Goal: Find contact information: Find contact information

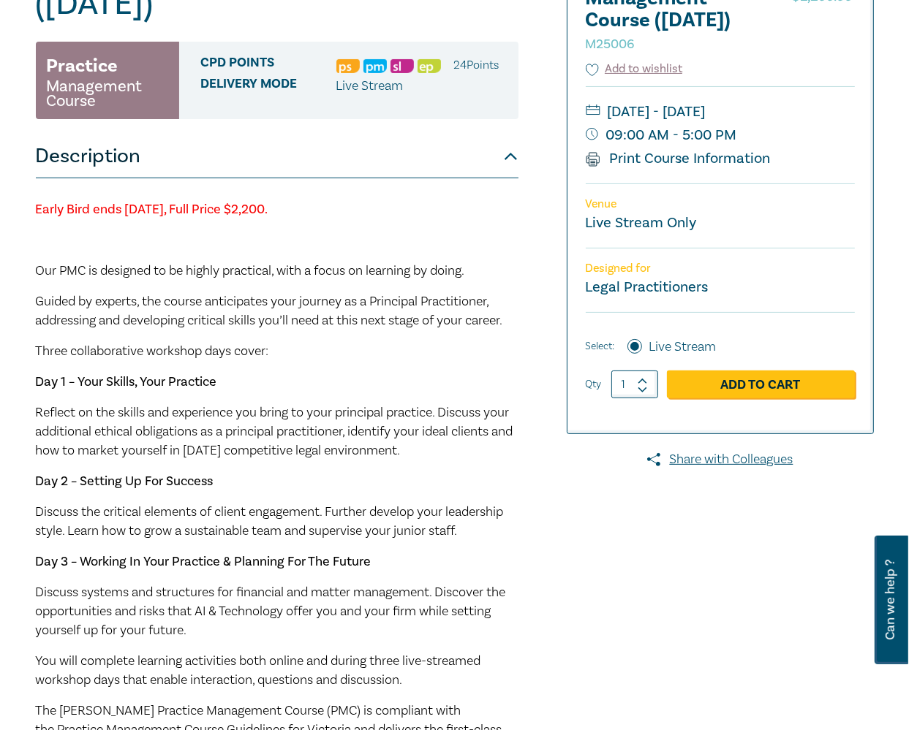
scroll to position [257, 0]
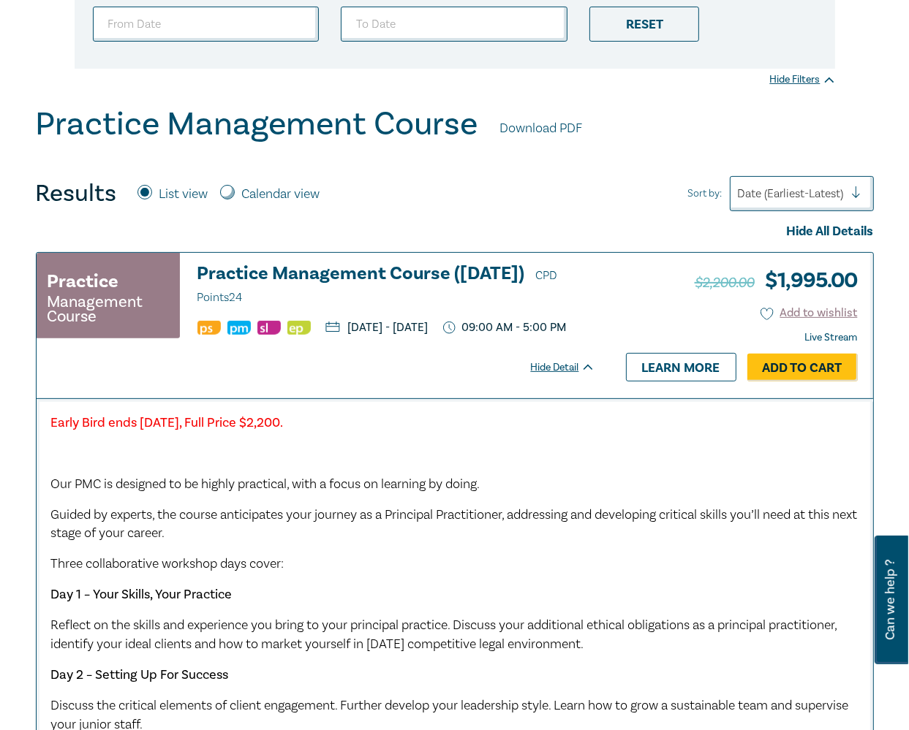
scroll to position [292, 0]
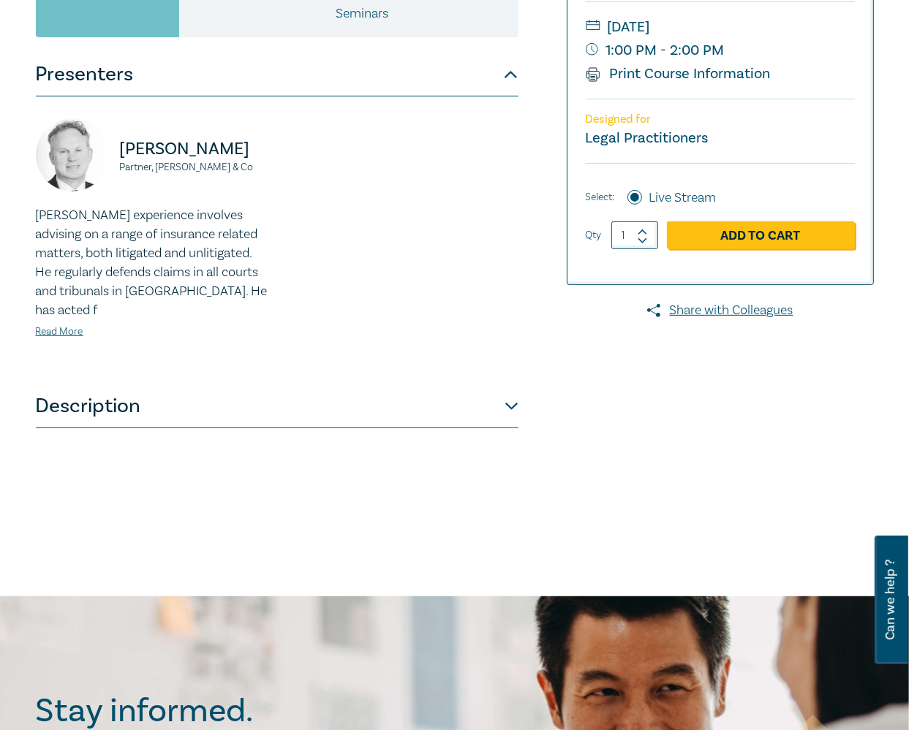
scroll to position [366, 0]
click at [417, 402] on button "Description" at bounding box center [277, 406] width 483 height 44
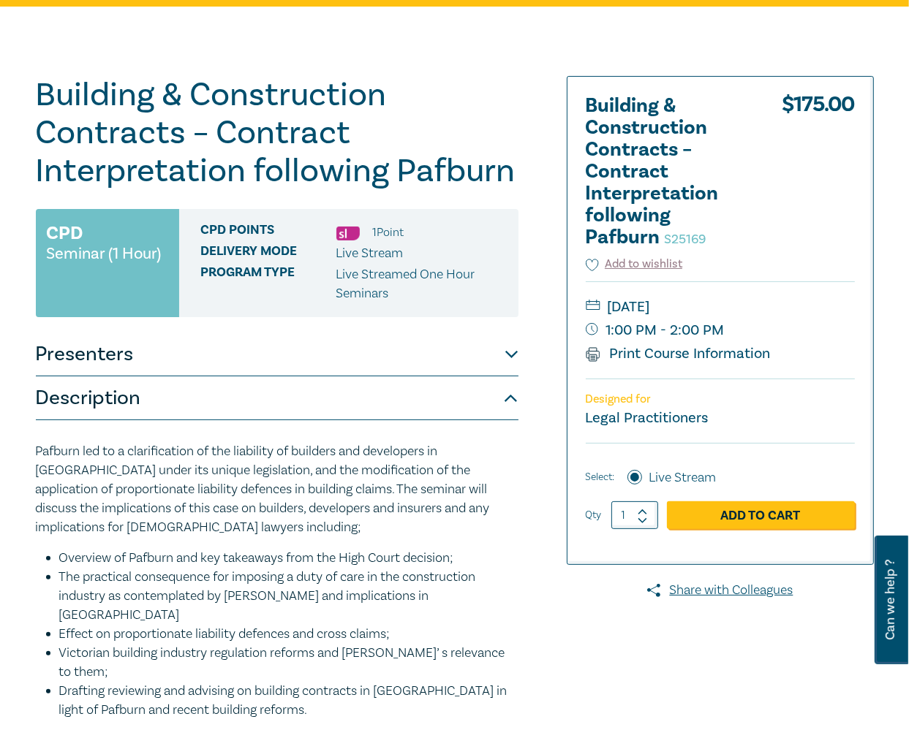
scroll to position [0, 0]
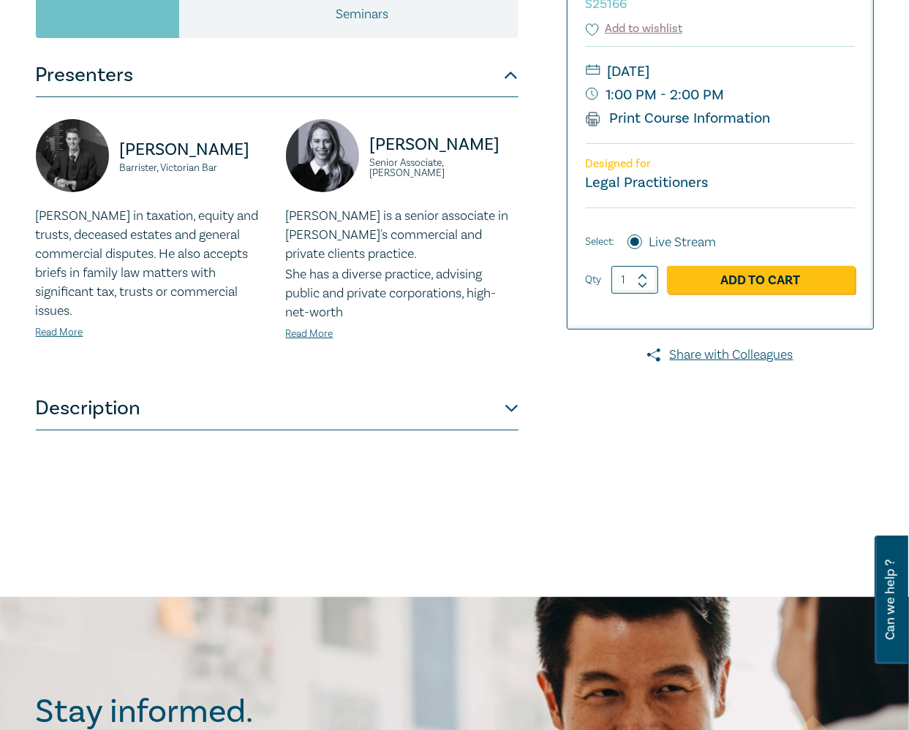
scroll to position [366, 0]
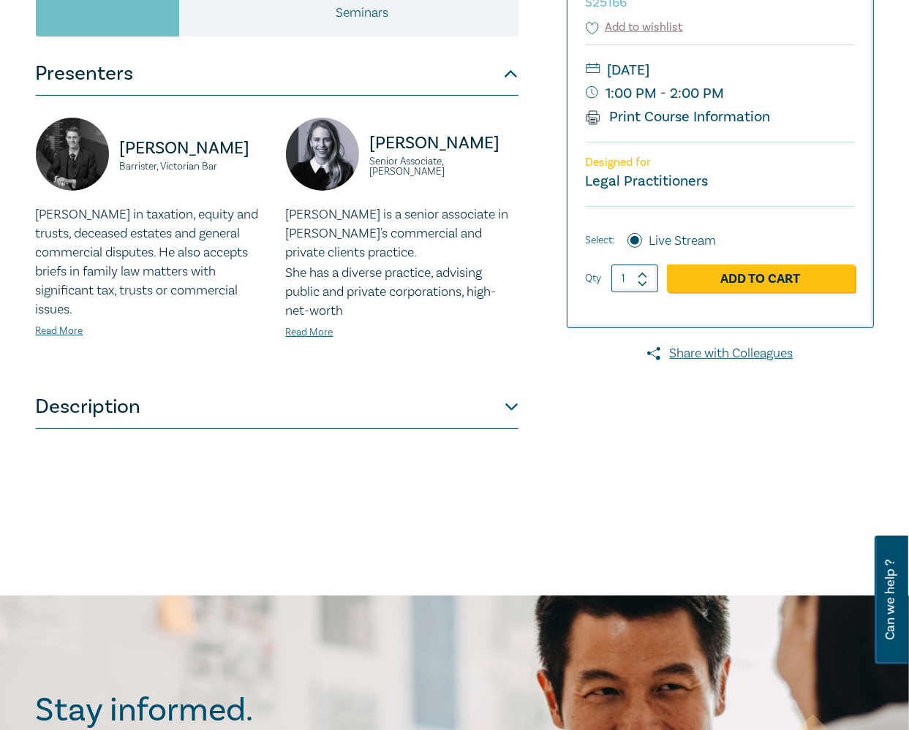
click at [454, 417] on button "Description" at bounding box center [277, 407] width 483 height 44
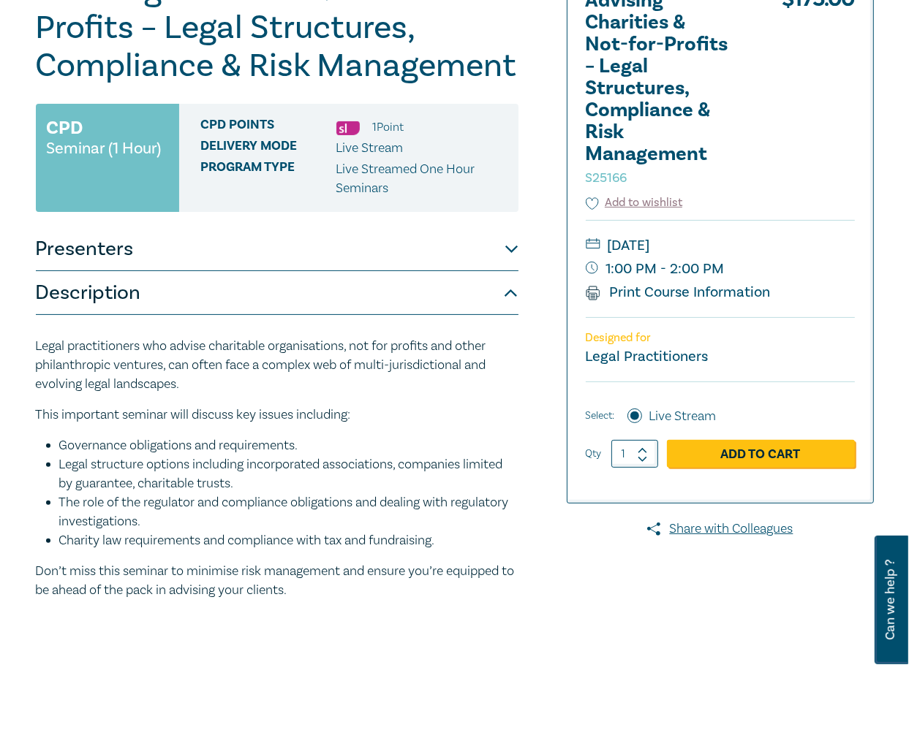
scroll to position [0, 0]
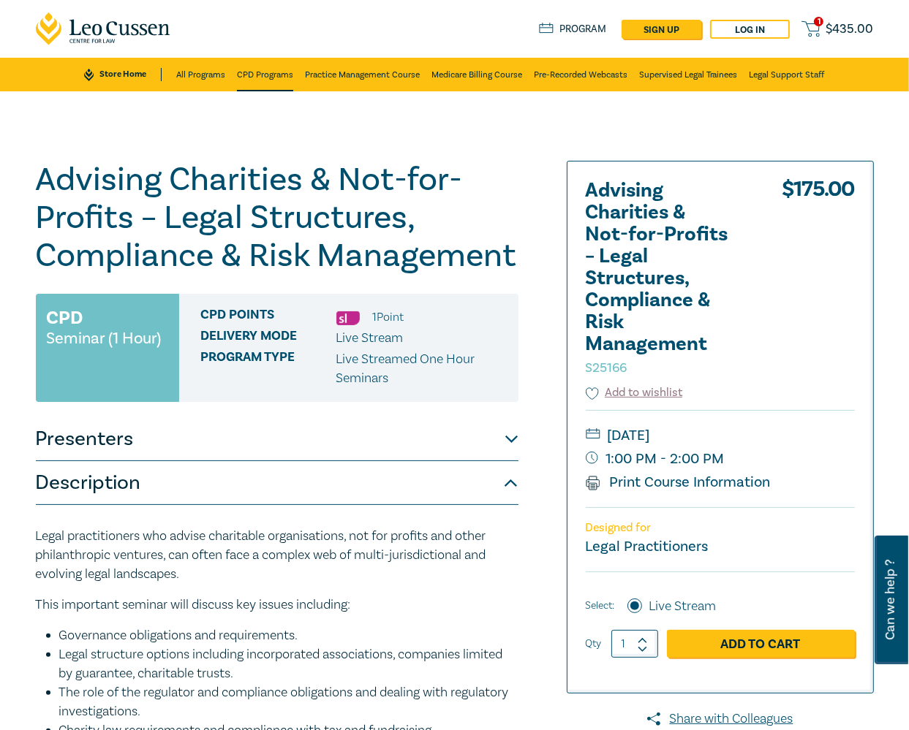
click at [248, 72] on link "CPD Programs" at bounding box center [265, 75] width 56 height 34
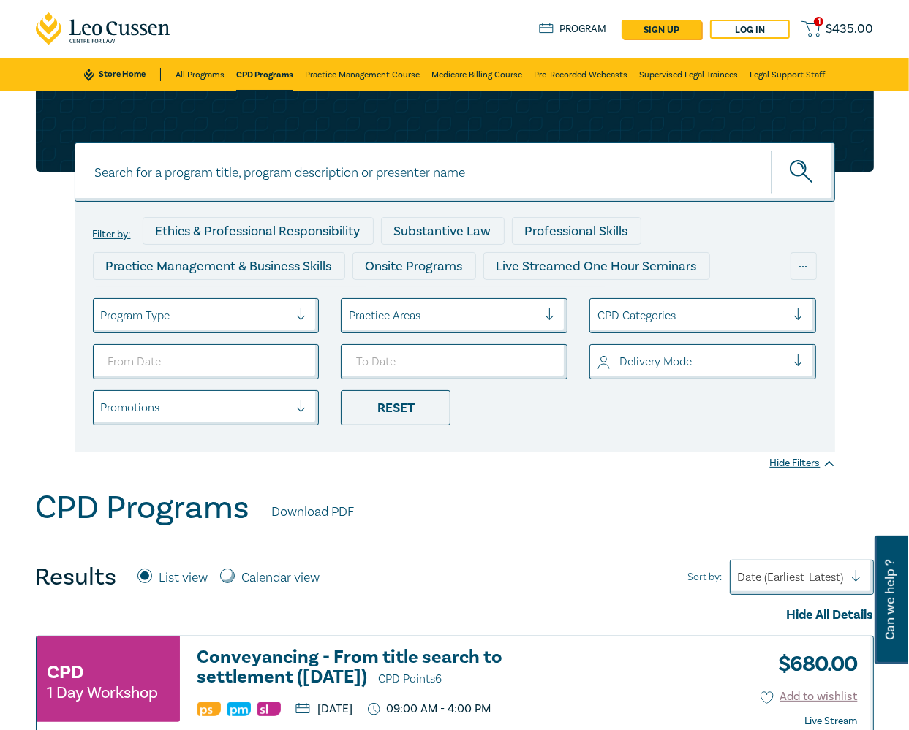
click at [108, 75] on link "Store Home" at bounding box center [122, 74] width 77 height 13
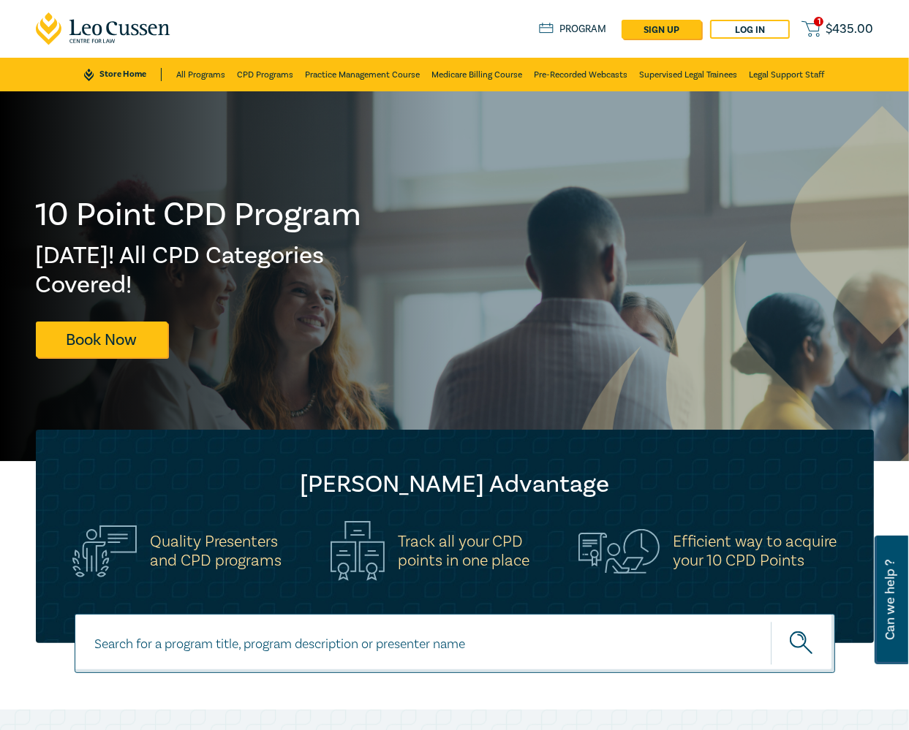
click at [97, 29] on icon at bounding box center [103, 28] width 135 height 33
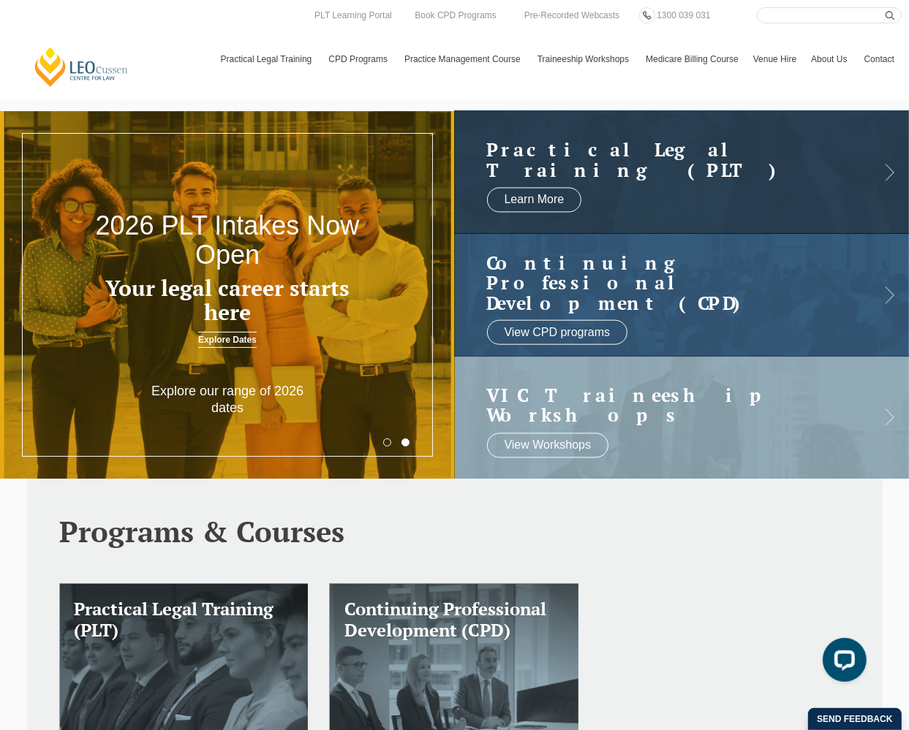
click at [384, 441] on button "1" at bounding box center [387, 443] width 8 height 8
click at [385, 442] on button "1" at bounding box center [387, 443] width 8 height 8
click at [407, 444] on button "2" at bounding box center [405, 443] width 8 height 8
click at [888, 56] on link "Contact" at bounding box center [879, 59] width 45 height 42
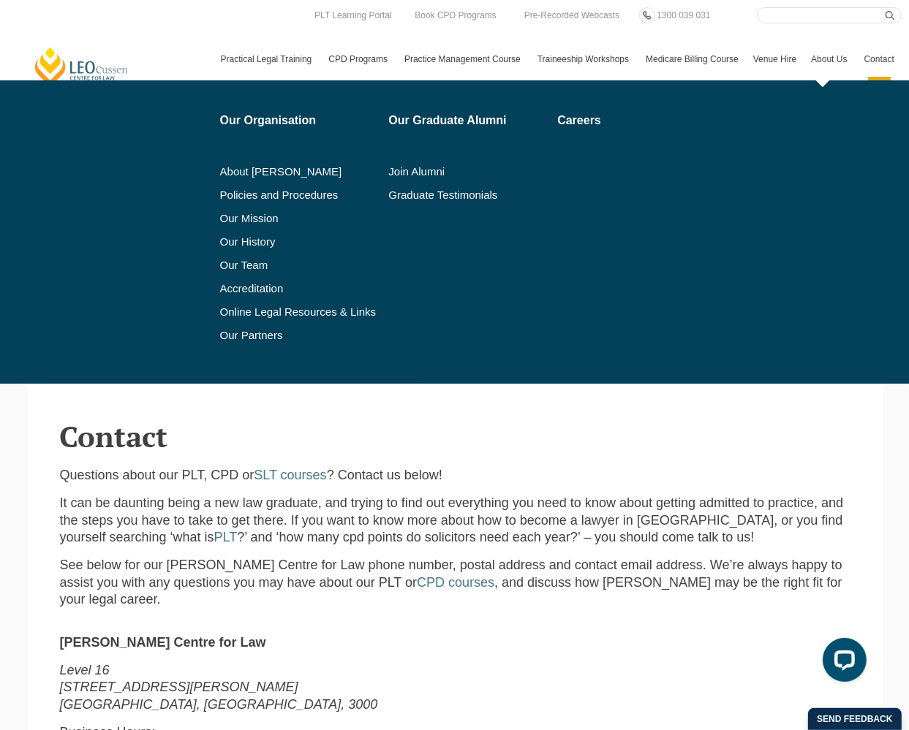
click at [246, 254] on li "Our Team" at bounding box center [299, 265] width 159 height 23
click at [246, 258] on li "Our Team" at bounding box center [299, 265] width 159 height 23
click at [261, 268] on link "Our Team" at bounding box center [299, 266] width 159 height 12
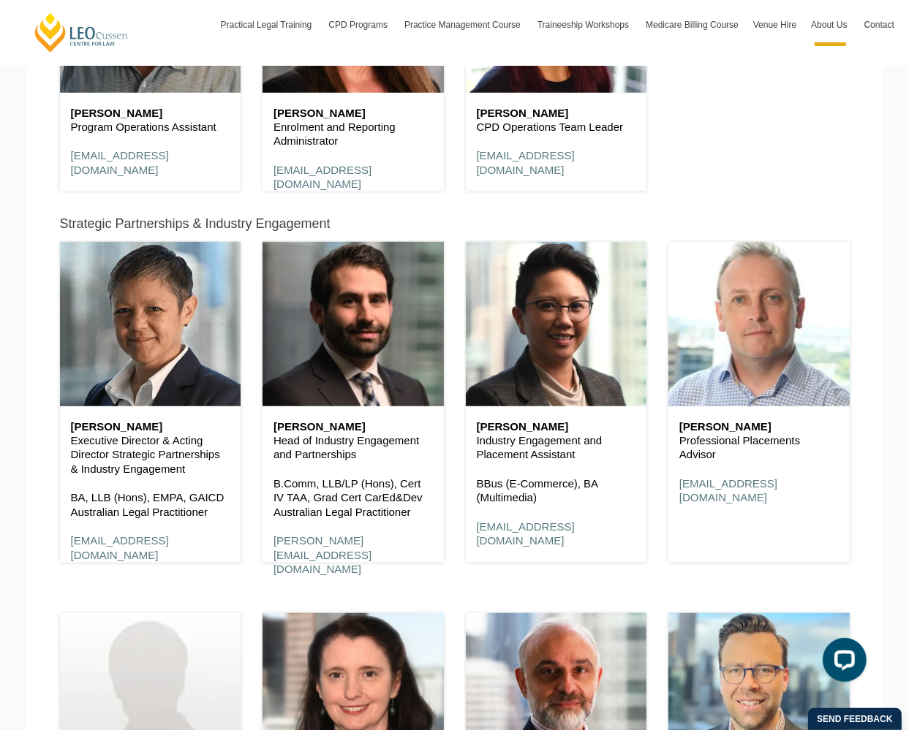
scroll to position [5410, 0]
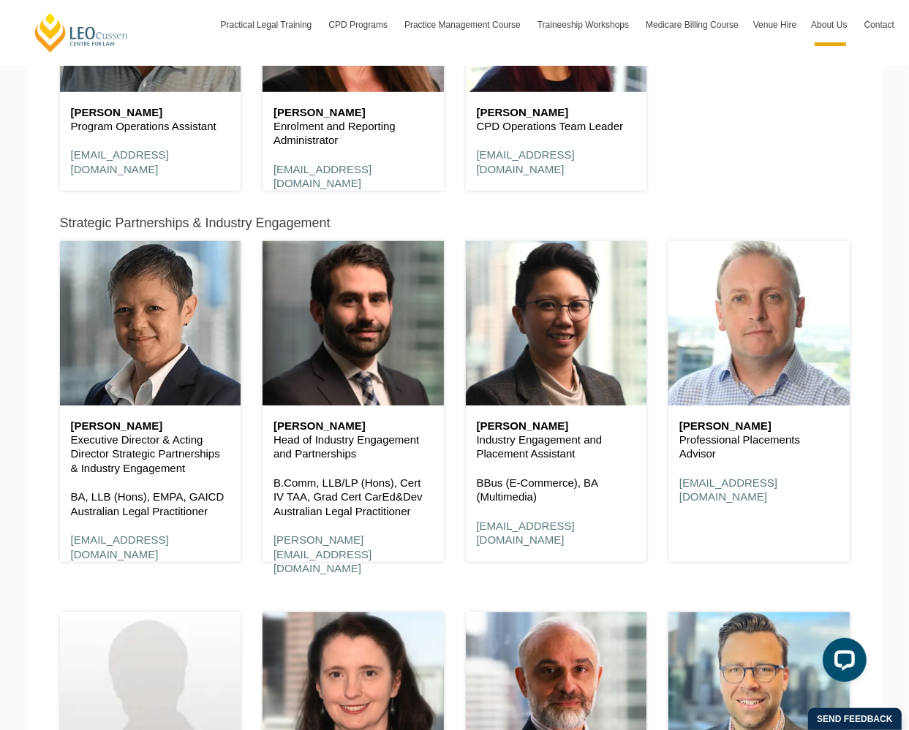
drag, startPoint x: 372, startPoint y: 444, endPoint x: 274, endPoint y: 414, distance: 102.5
click at [274, 414] on div "Alex Giannopoulos Head of Industry Engagement and Partnerships B.Comm, LLB/LP (…" at bounding box center [352, 498] width 181 height 185
copy div "Alex Giannopoulos Head of Industry Engagement and Partnerships"
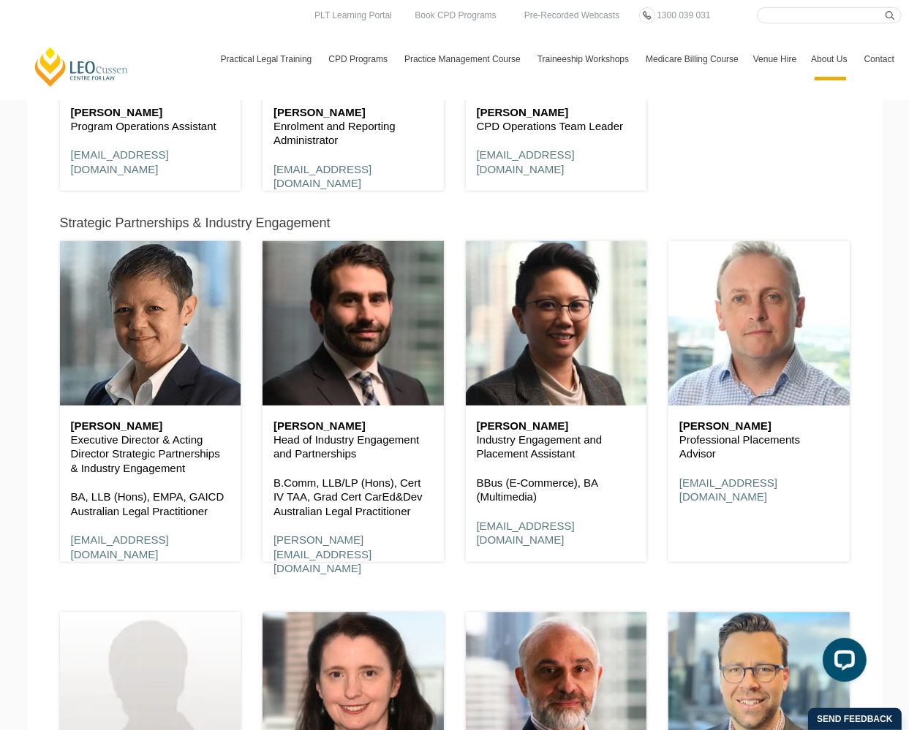
click at [741, 92] on header "Leo Cussen Centre for Law Search here Practical Legal Training Our Practical Le…" at bounding box center [454, 50] width 909 height 100
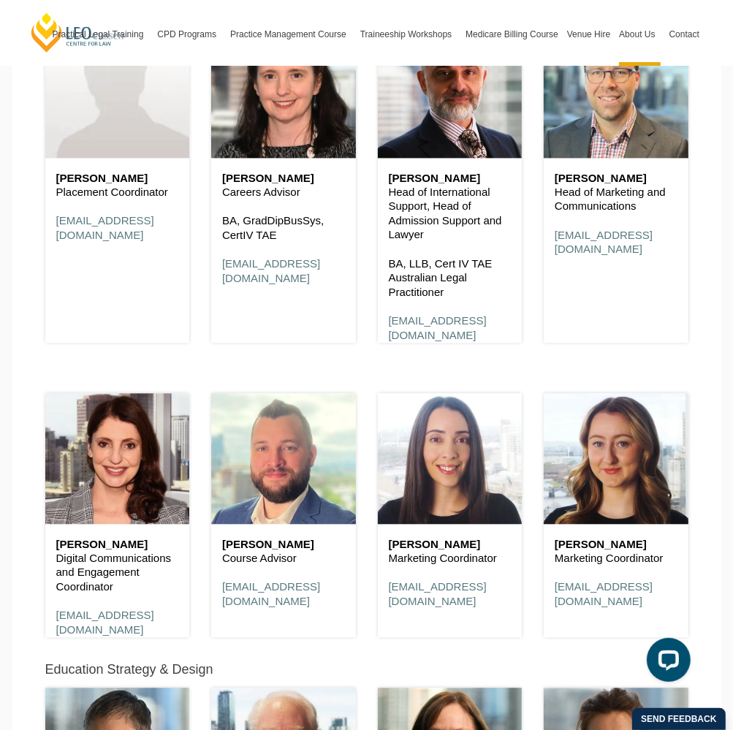
scroll to position [5731, 0]
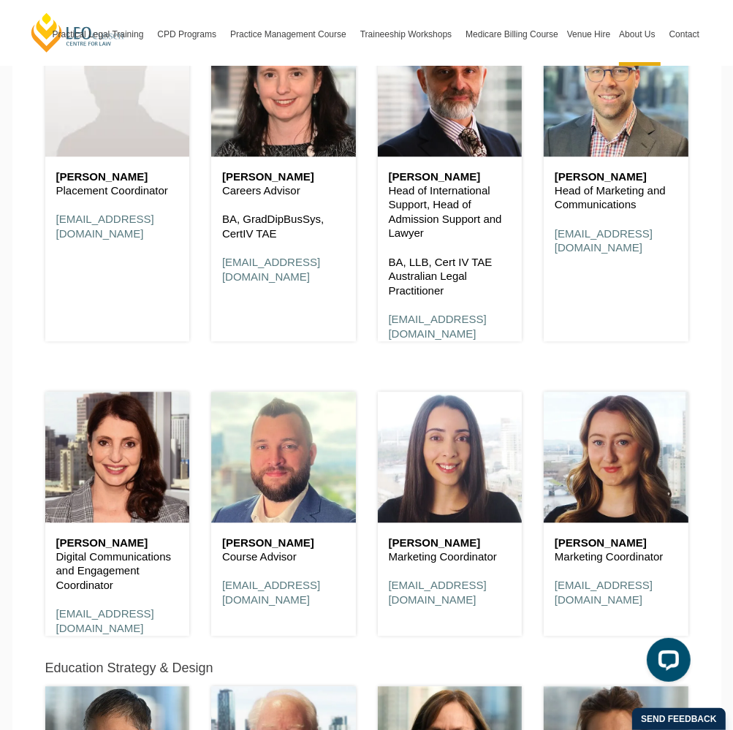
drag, startPoint x: 247, startPoint y: 190, endPoint x: 214, endPoint y: 183, distance: 33.7
click at [214, 183] on div "Jacinta Foley Careers Advisor BA, GradDipBusSys, CertIV TAE jfoley@leocussen.ed…" at bounding box center [283, 227] width 145 height 142
copy div "Jacinta Foley Careers Advisor"
